Goal: Task Accomplishment & Management: Manage account settings

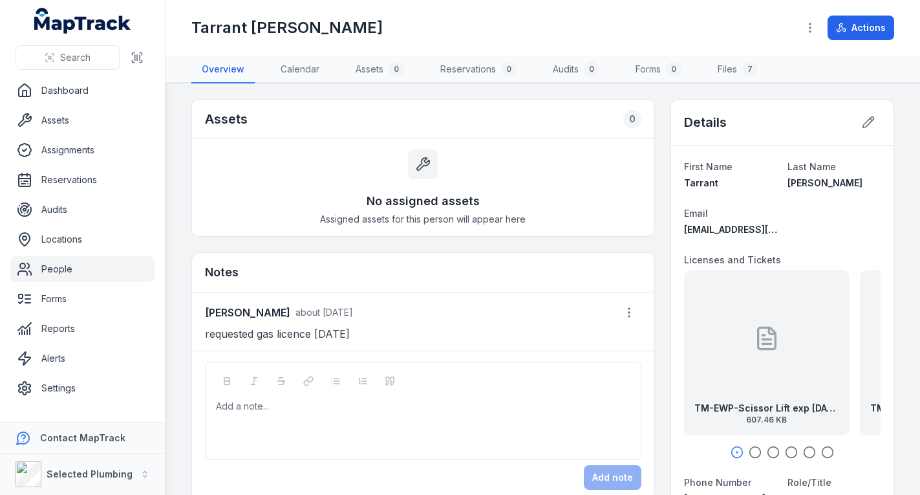
click at [93, 262] on link "People" at bounding box center [82, 269] width 144 height 26
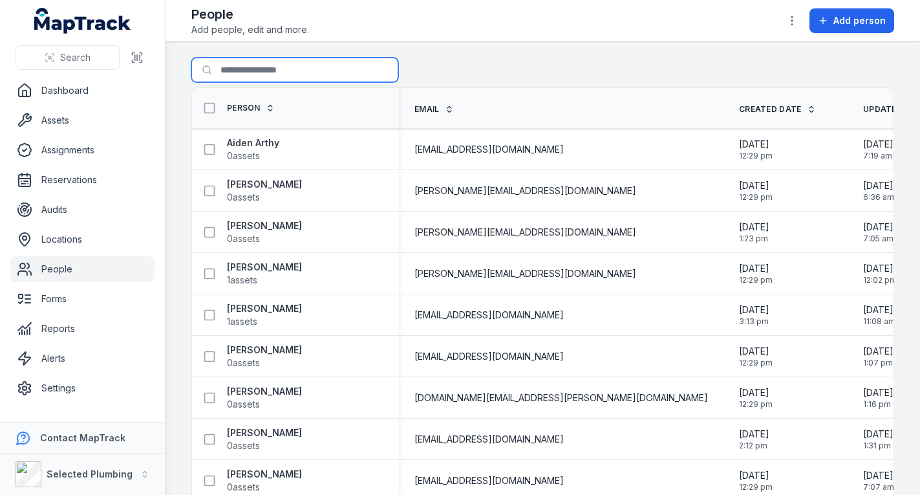
click at [253, 65] on input "Search for people" at bounding box center [294, 70] width 207 height 25
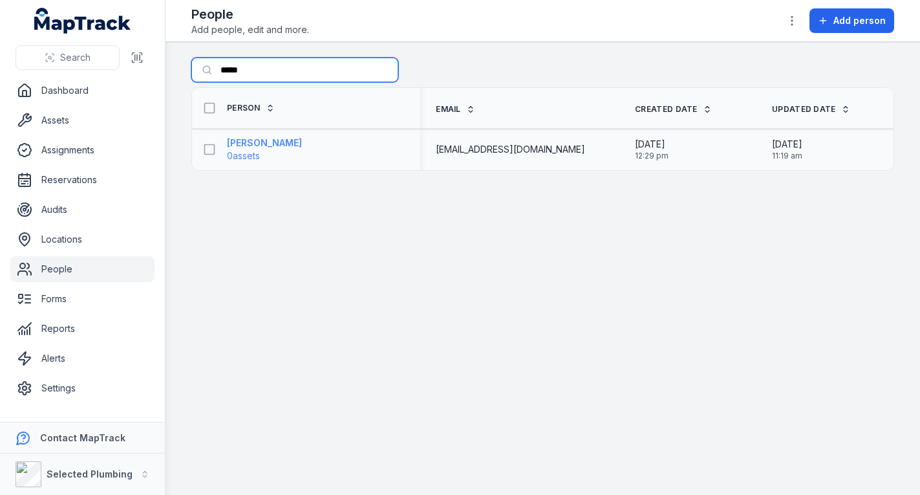
type input "*****"
click at [253, 147] on strong "[PERSON_NAME]" at bounding box center [264, 142] width 75 height 13
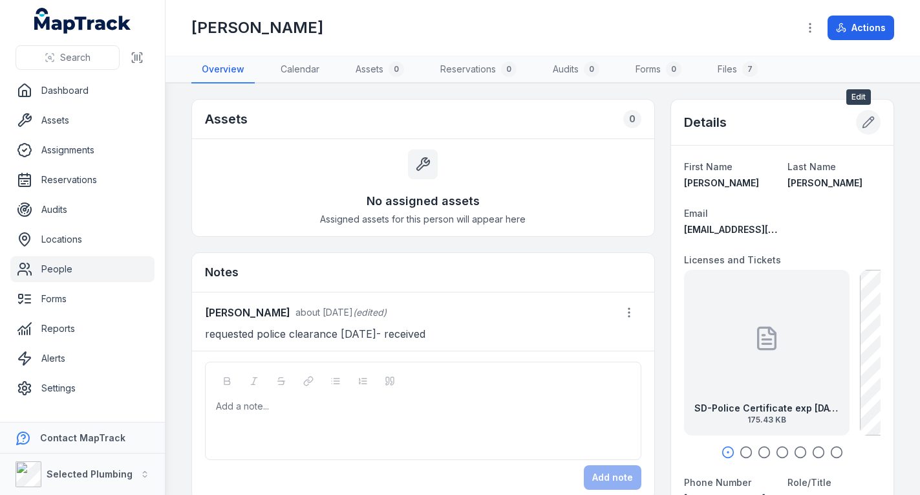
click at [862, 123] on icon at bounding box center [868, 122] width 13 height 13
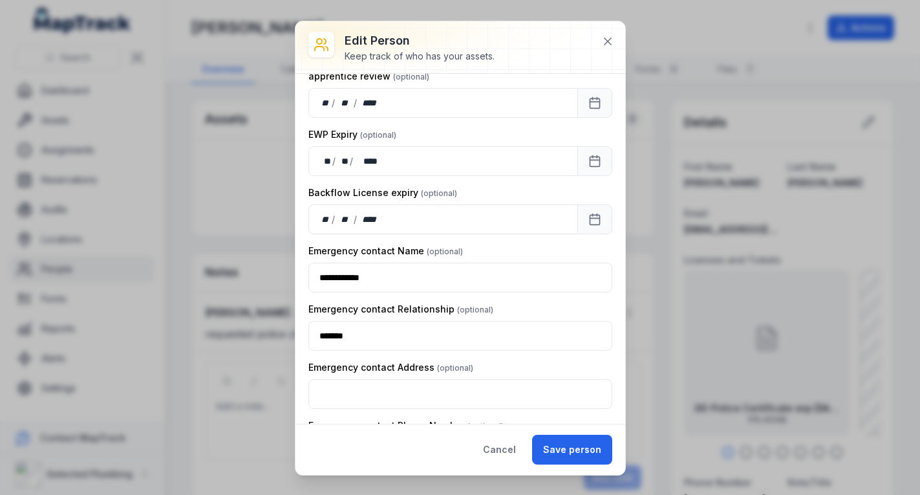
scroll to position [1661, 0]
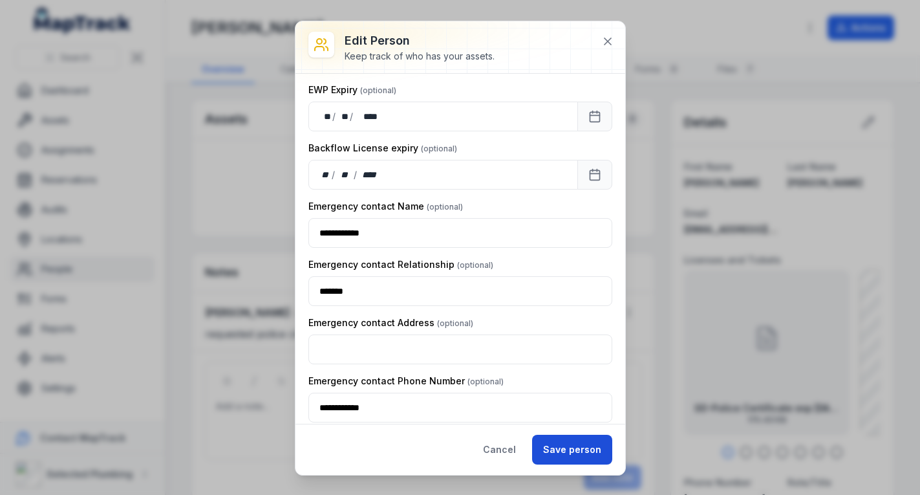
click at [557, 445] on button "Save person" at bounding box center [572, 450] width 80 height 30
